Goal: Transaction & Acquisition: Purchase product/service

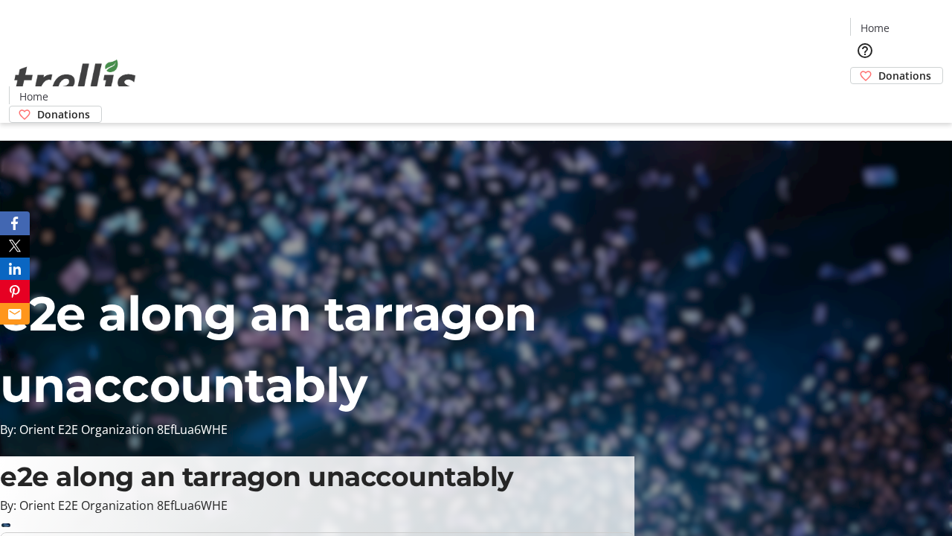
click at [879, 68] on span "Donations" at bounding box center [905, 76] width 53 height 16
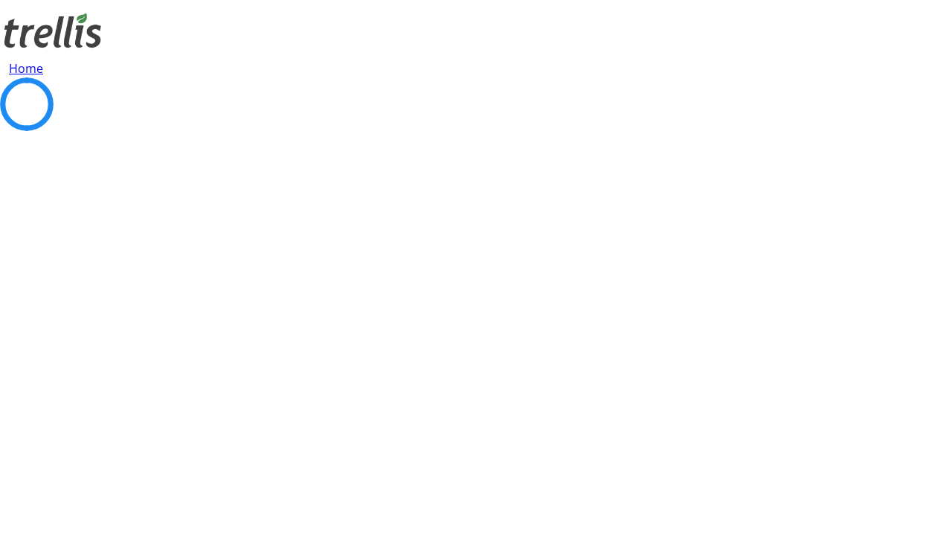
select select "CA"
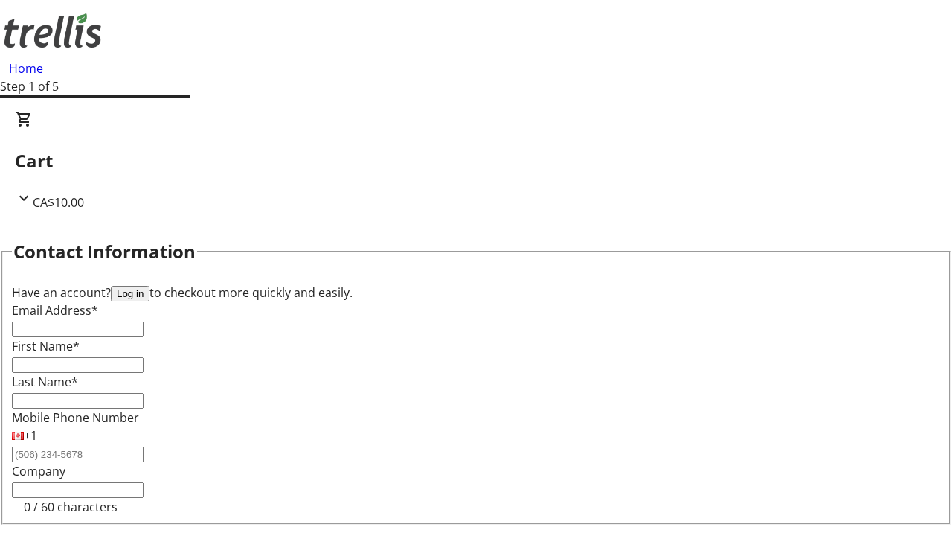
click at [150, 286] on button "Log in" at bounding box center [130, 294] width 39 height 16
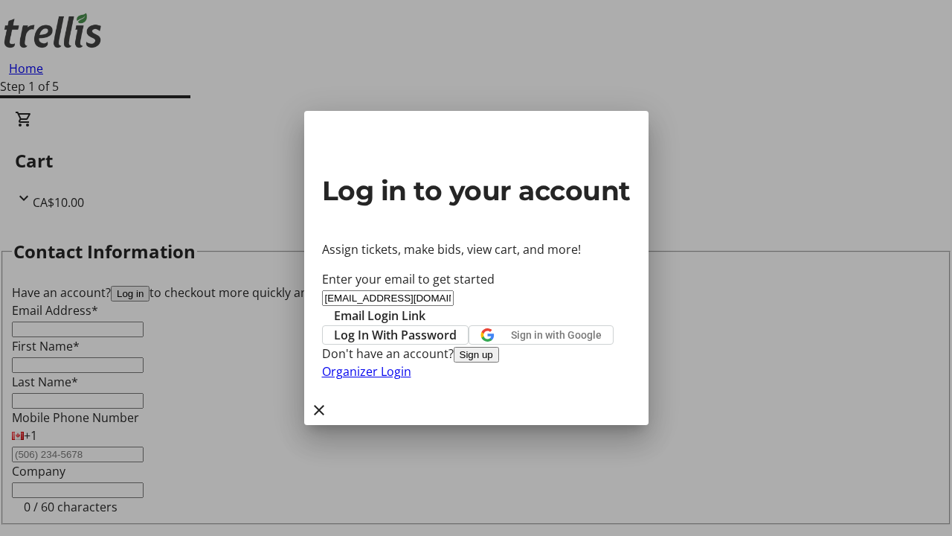
type input "[EMAIL_ADDRESS][DOMAIN_NAME]"
click at [426, 306] on span "Email Login Link" at bounding box center [380, 315] width 92 height 18
